Goal: Find specific fact: Find specific fact

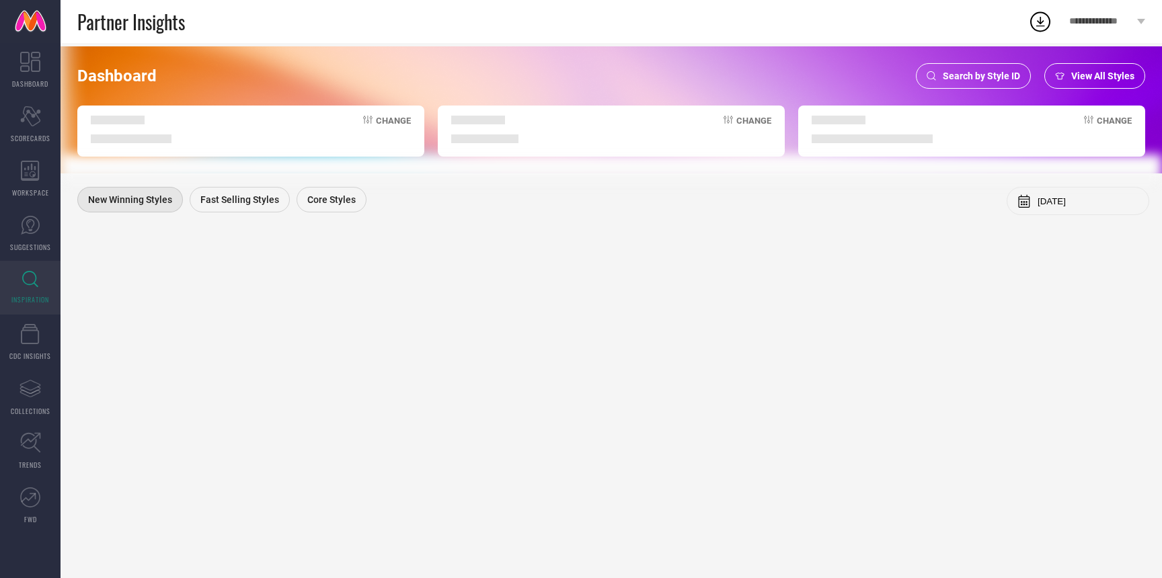
click at [976, 73] on span "Search by Style ID" at bounding box center [981, 76] width 77 height 11
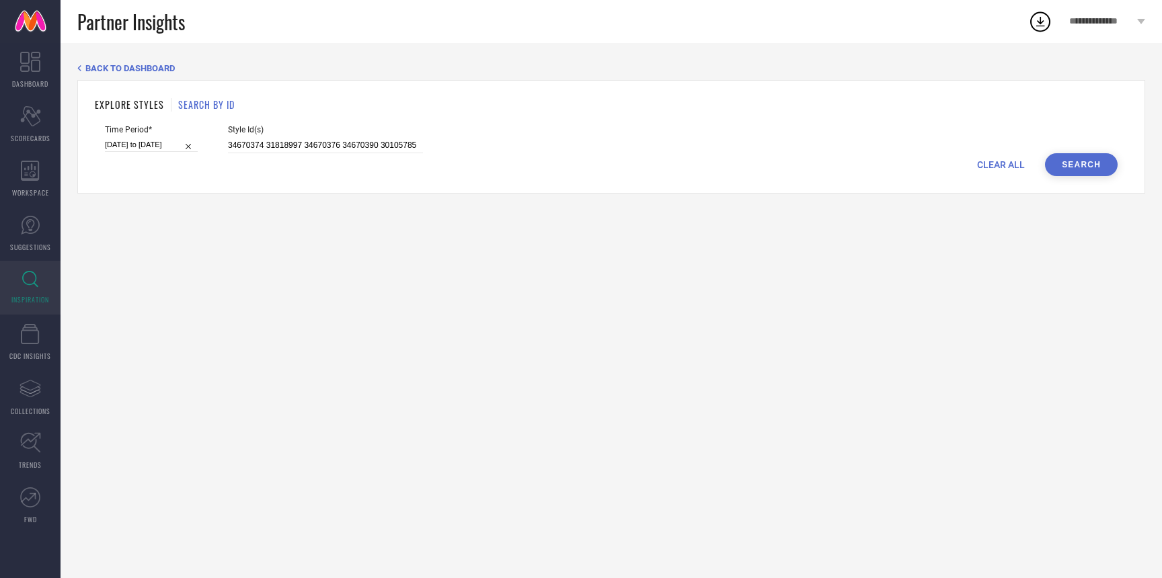
click at [988, 164] on span "CLEAR ALL" at bounding box center [1001, 164] width 48 height 11
click at [277, 153] on div "CLEAR ALL Search" at bounding box center [611, 164] width 1012 height 23
click at [277, 144] on input at bounding box center [325, 145] width 195 height 15
paste input "36624537 36621340 36621706 36622687 36621333 36621354 36622688 36622288 3661951…"
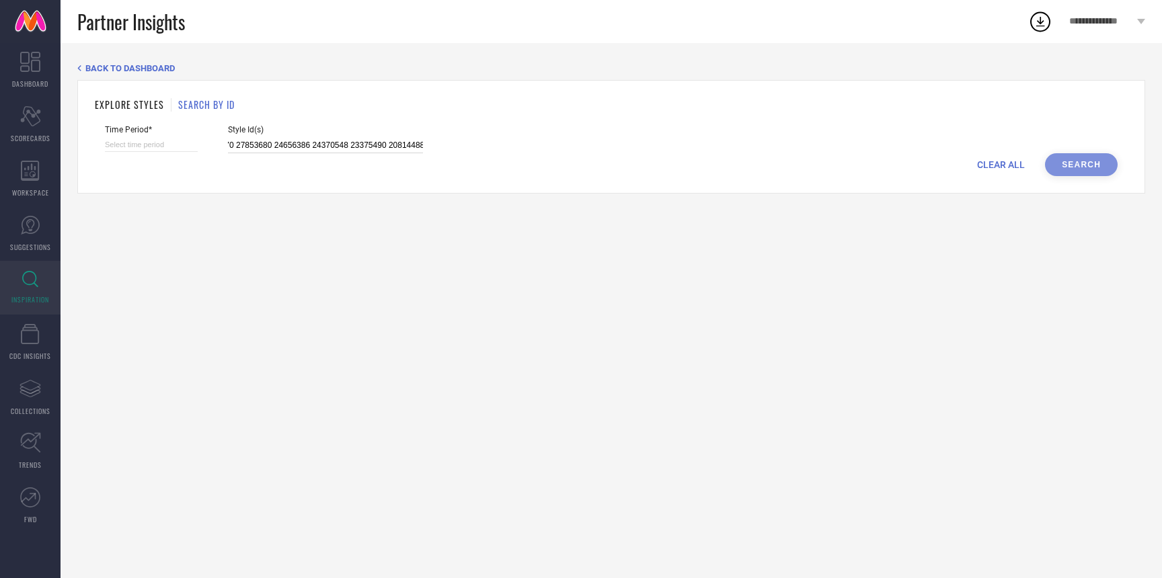
click at [277, 144] on input "36624537 36621340 36621706 36622687 36621333 36621354 36622688 36622288 3661951…" at bounding box center [325, 145] width 195 height 15
type input "36624537 36621340 36621706 36622687 36621333 36621354 36622688 36622288 3661951…"
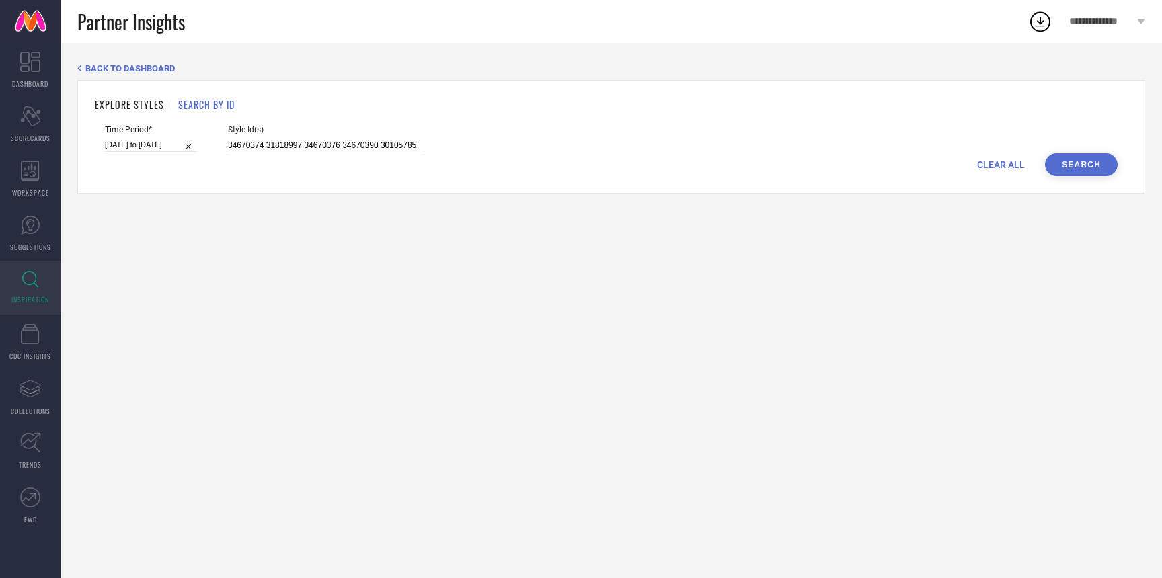
click at [992, 173] on div "CLEAR ALL Search" at bounding box center [611, 164] width 1012 height 23
click at [992, 167] on span "CLEAR ALL" at bounding box center [1001, 164] width 48 height 11
click at [269, 145] on input at bounding box center [325, 145] width 195 height 15
paste input "36624537 36621340 36621706 36622687 36621333 36621354 36622688 36622288 3661951…"
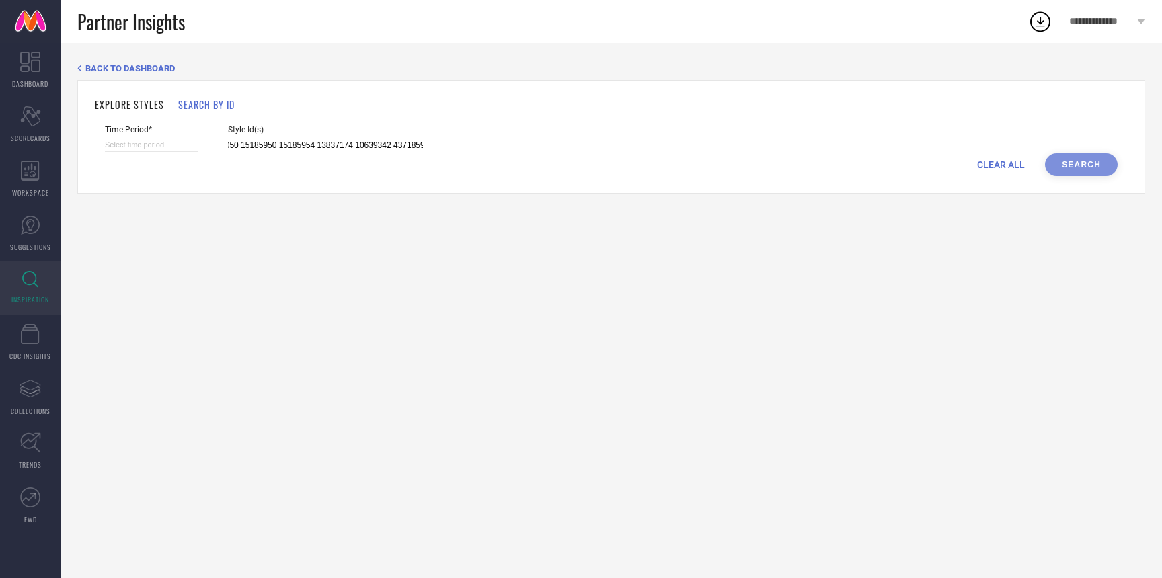
click at [269, 145] on input "36624537 36621340 36621706 36622687 36621333 36621354 36622688 36622288 3661951…" at bounding box center [325, 145] width 195 height 15
type input "36624537 36621340 36621706 36622687 36621333 36621354 36622688 36622288 3661951…"
